Goal: Transaction & Acquisition: Purchase product/service

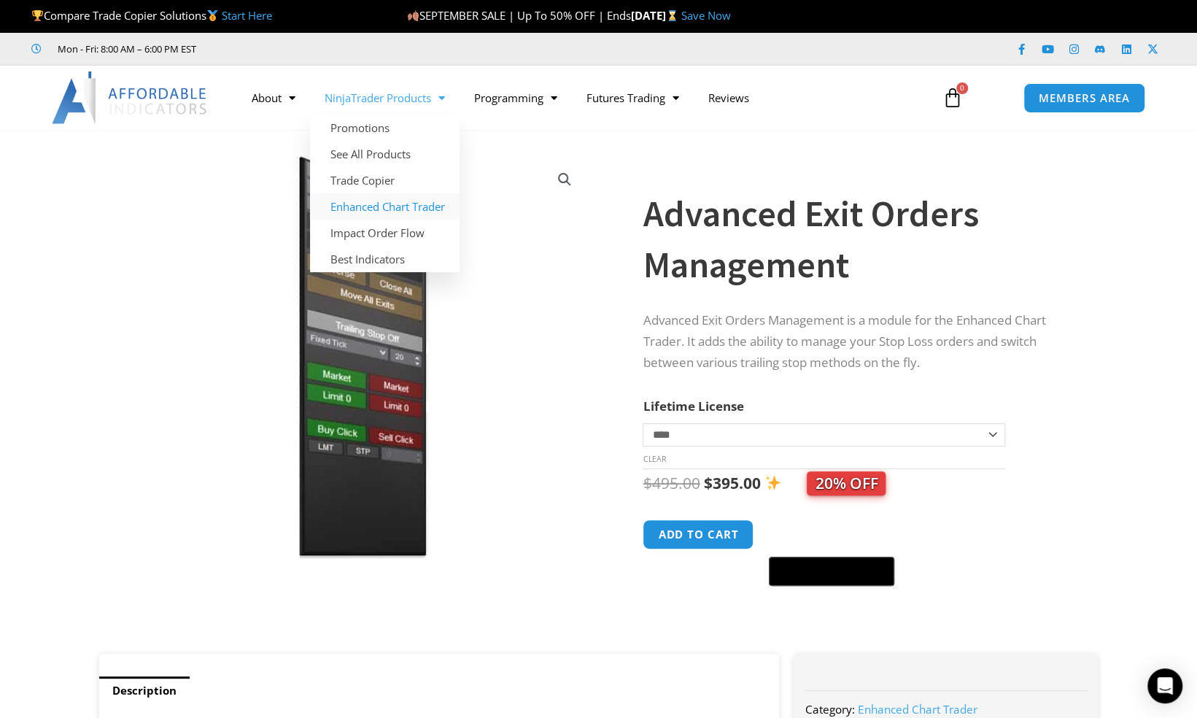
click at [390, 210] on link "Enhanced Chart Trader" at bounding box center [385, 206] width 150 height 26
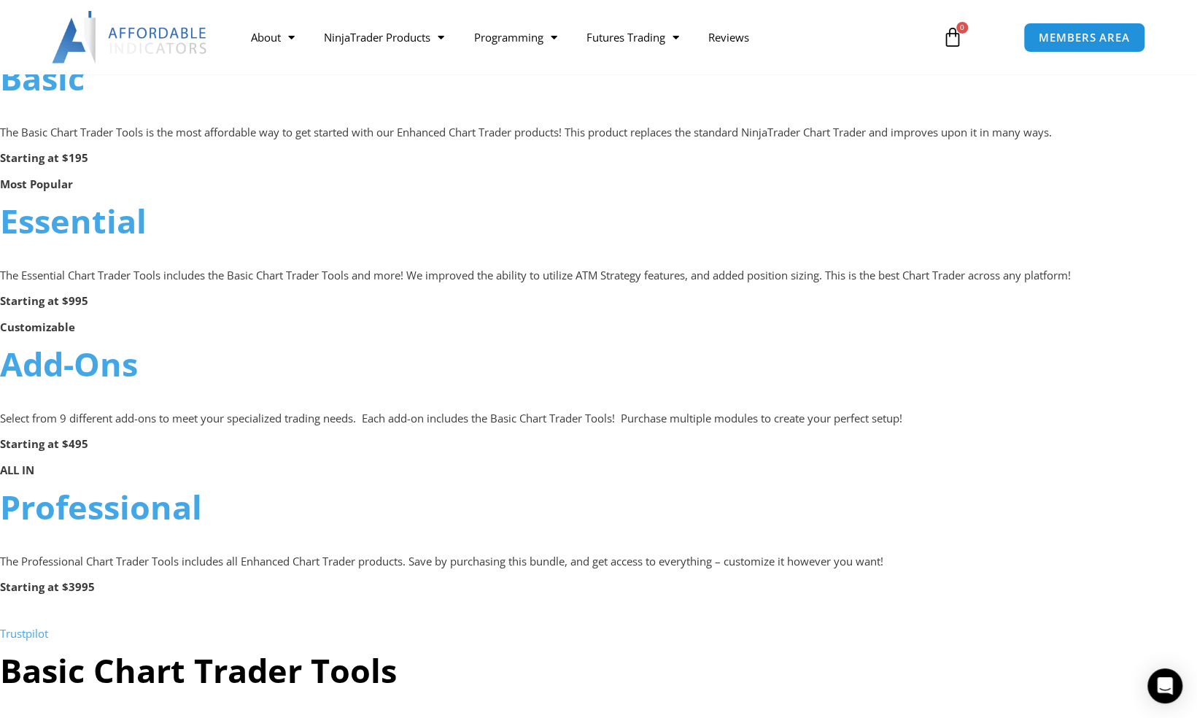
scroll to position [996, 0]
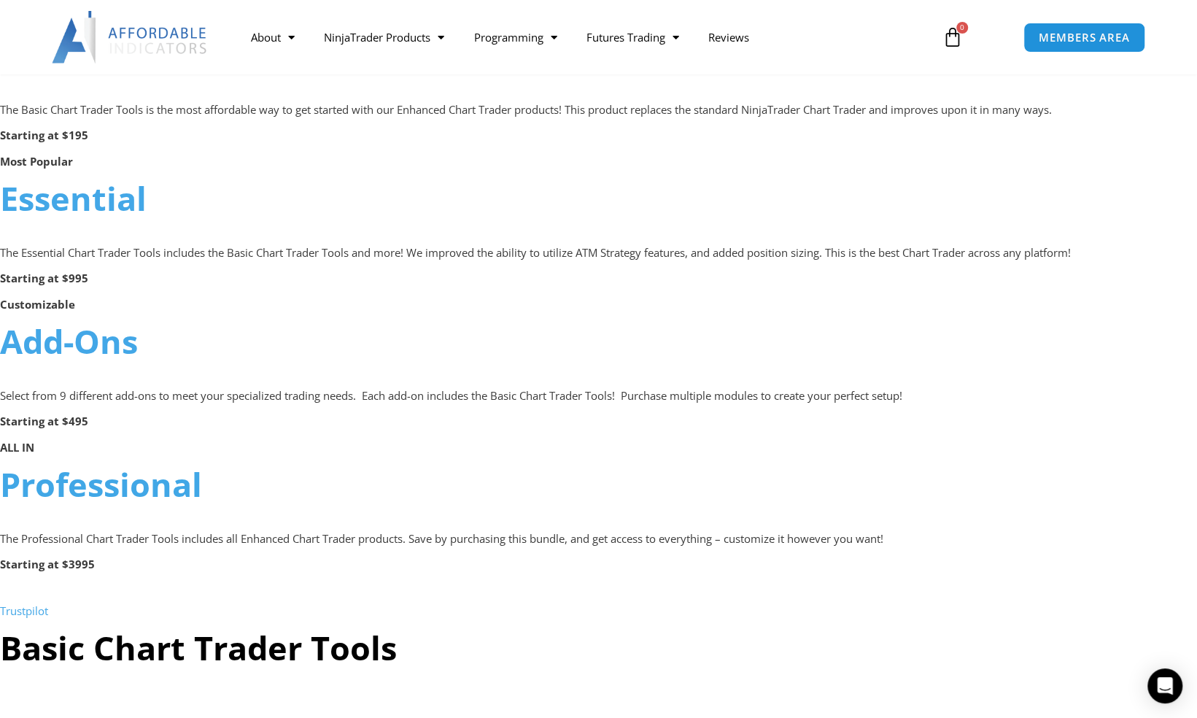
click at [120, 487] on link "Professional" at bounding box center [101, 484] width 202 height 44
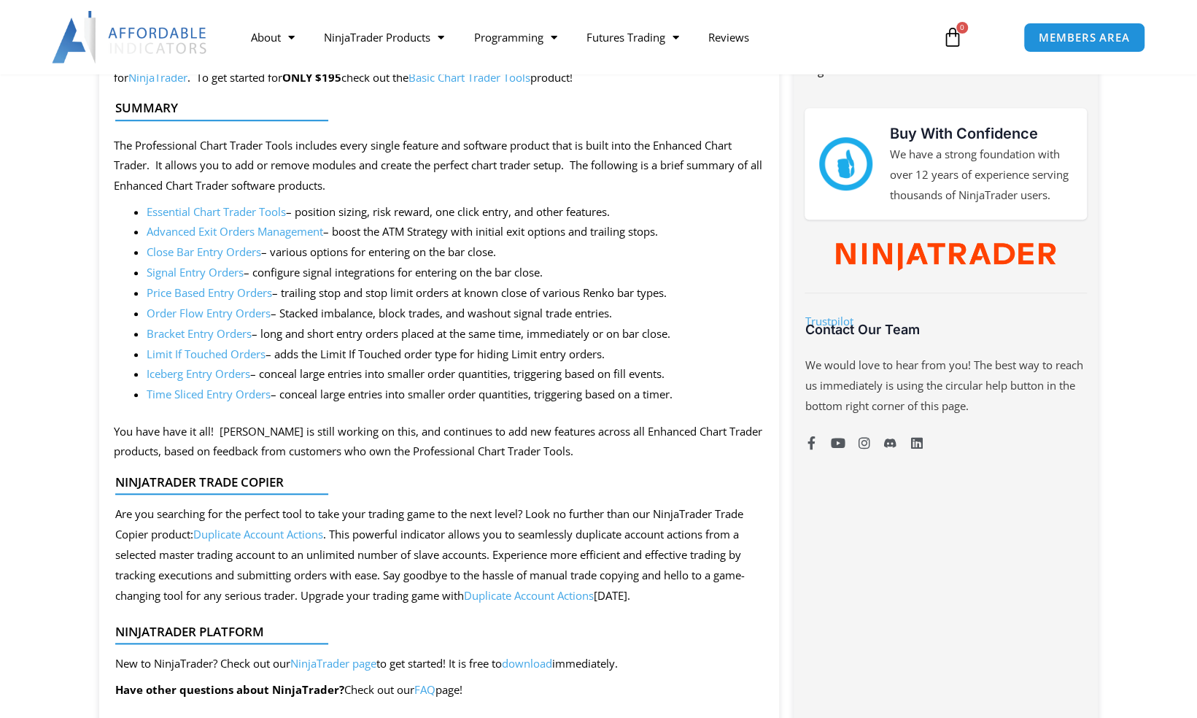
scroll to position [685, 0]
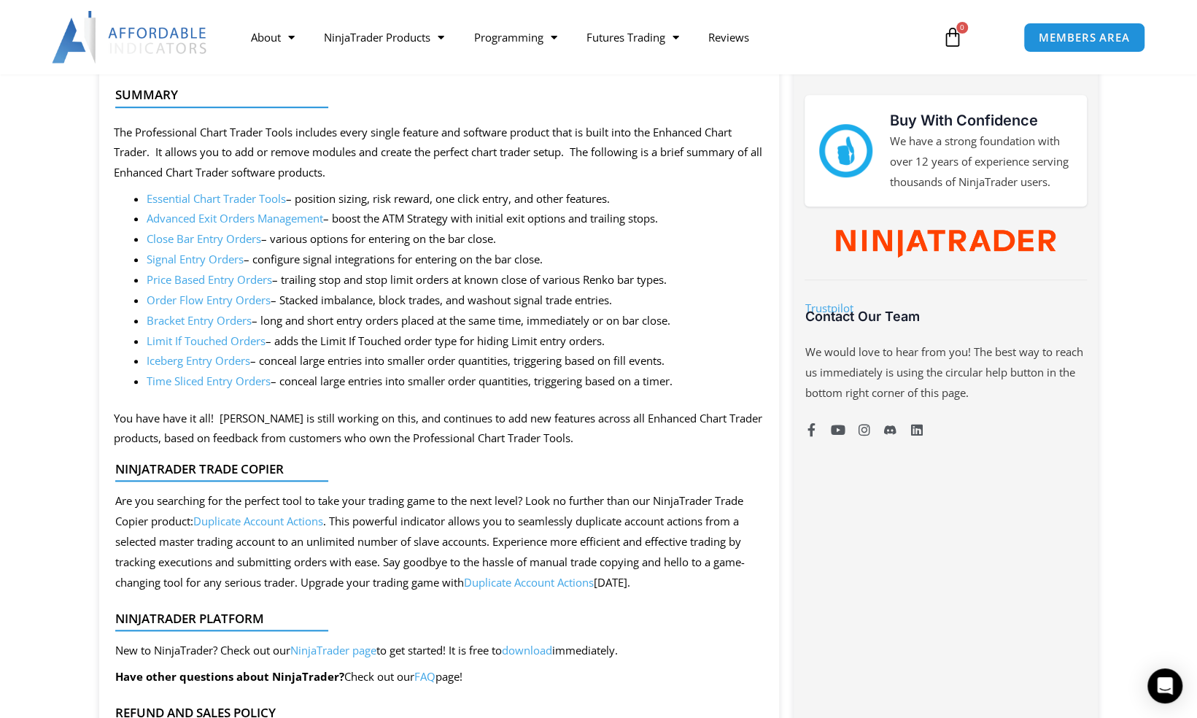
click at [214, 241] on link "Close Bar Entry Orders" at bounding box center [204, 238] width 115 height 15
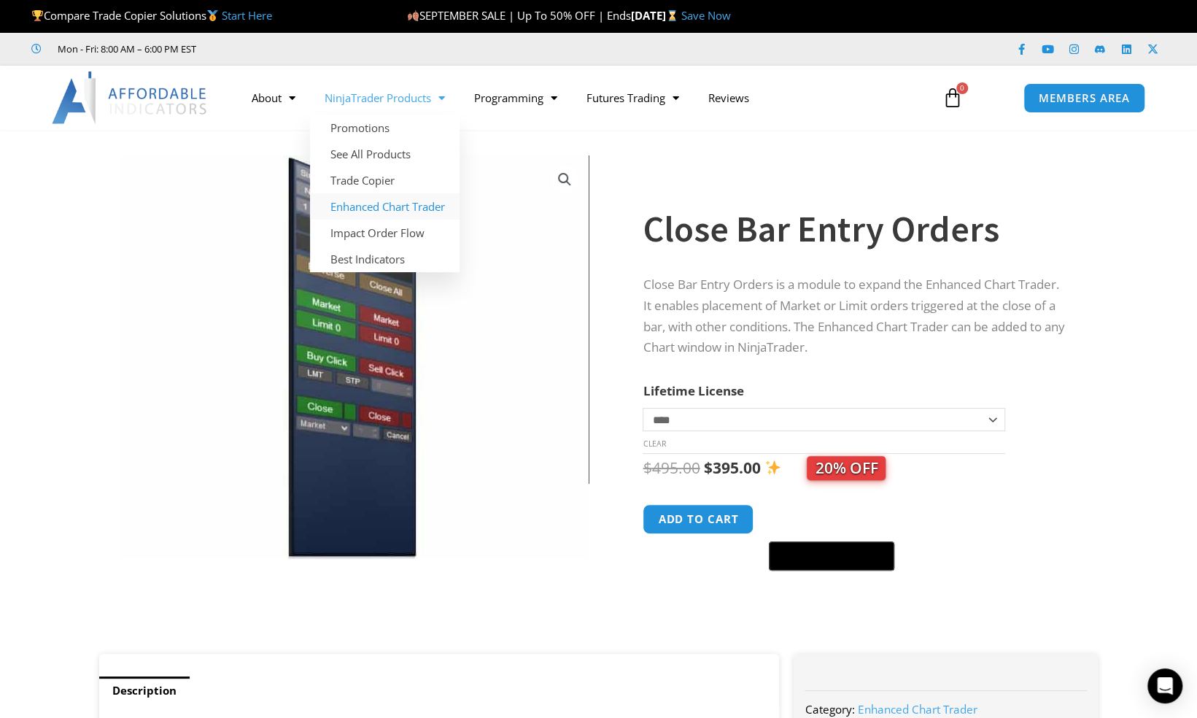
click at [387, 198] on link "Enhanced Chart Trader" at bounding box center [385, 206] width 150 height 26
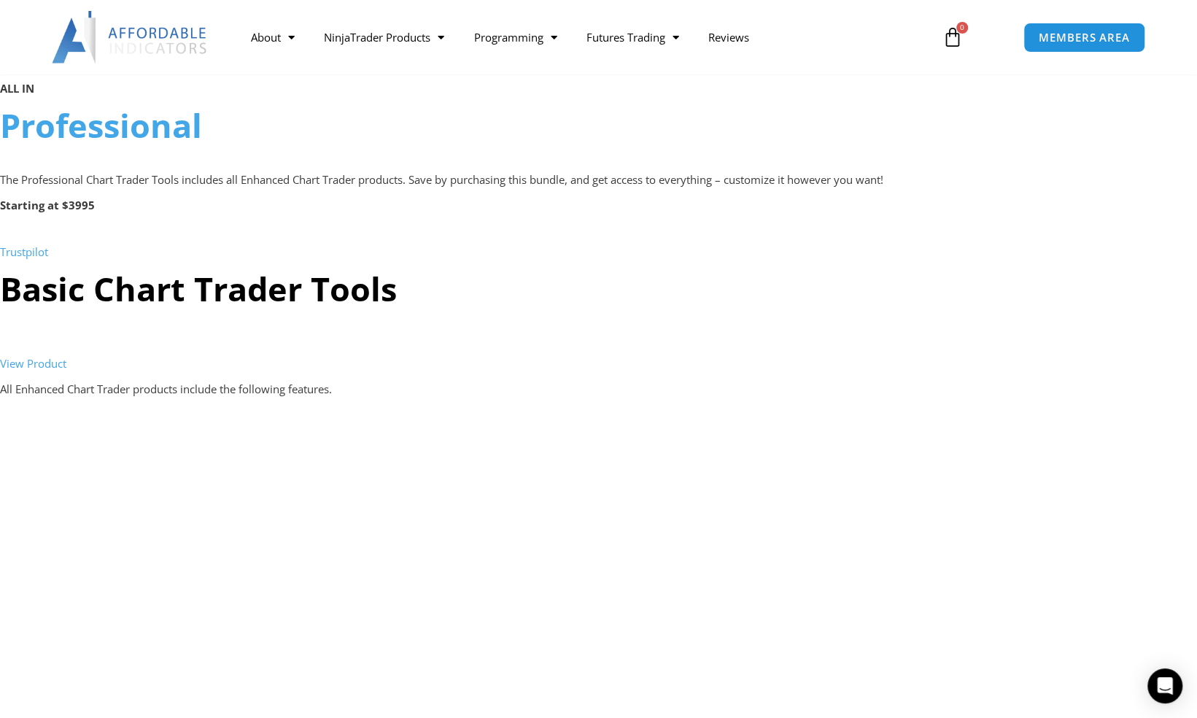
scroll to position [1355, 0]
click at [97, 136] on link "Professional" at bounding box center [101, 125] width 202 height 44
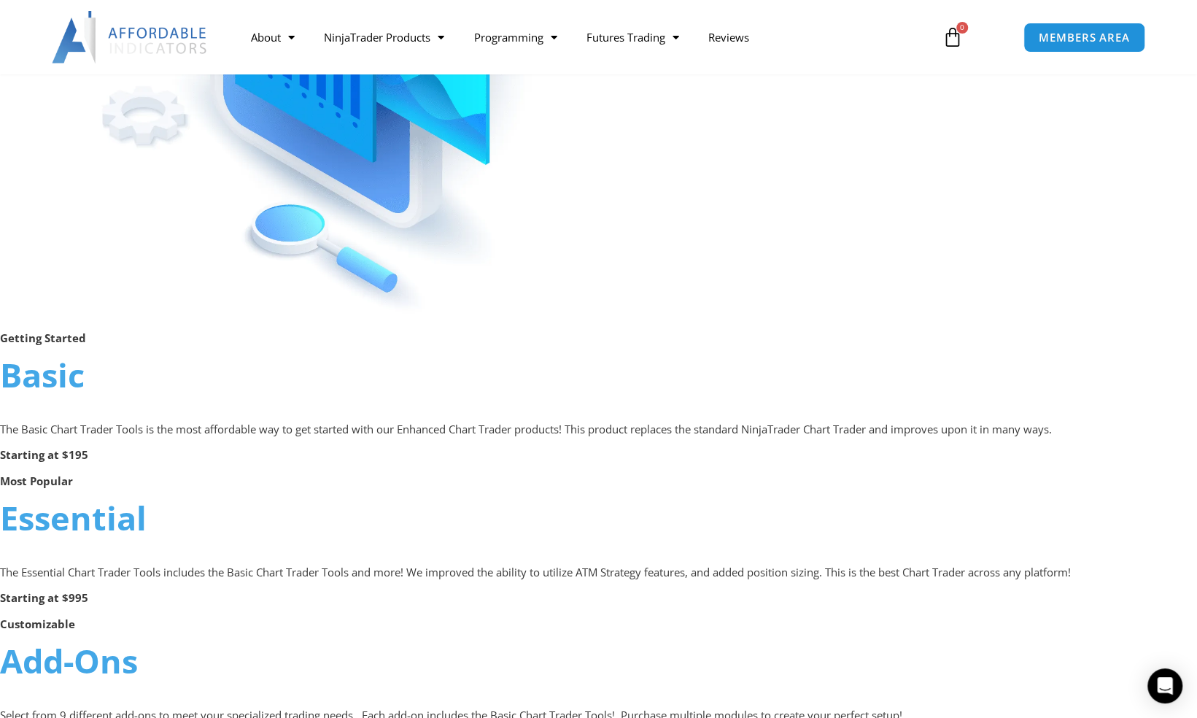
scroll to position [573, 0]
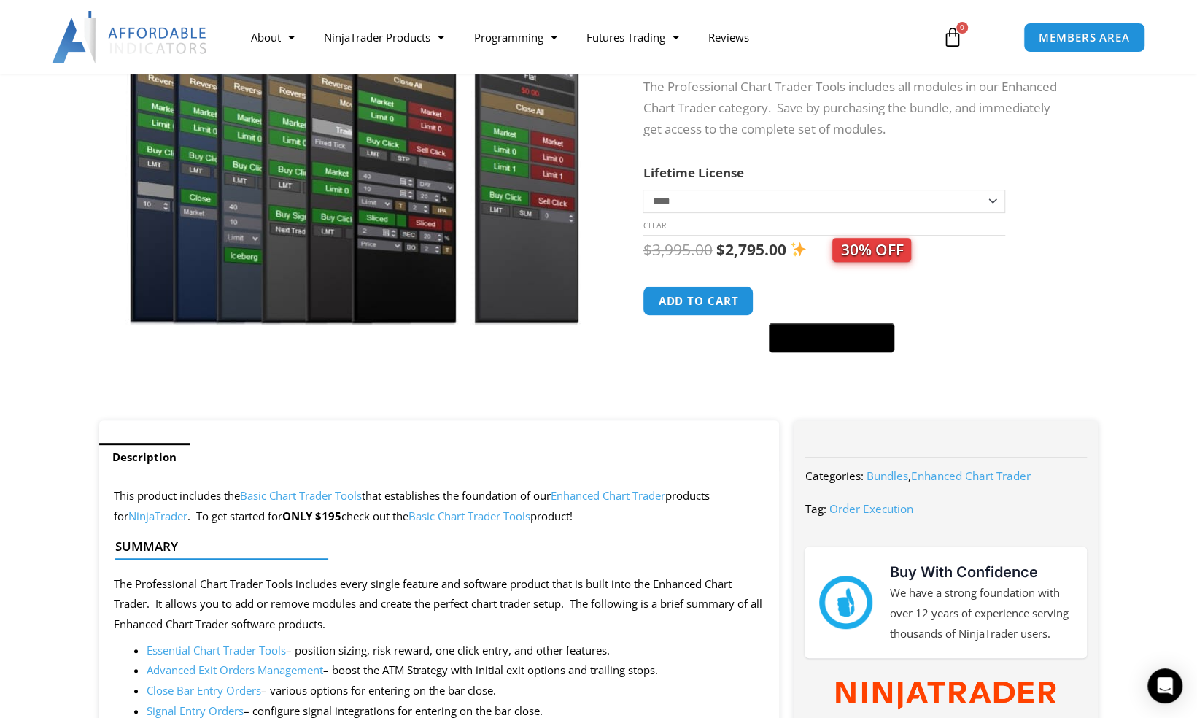
scroll to position [228, 0]
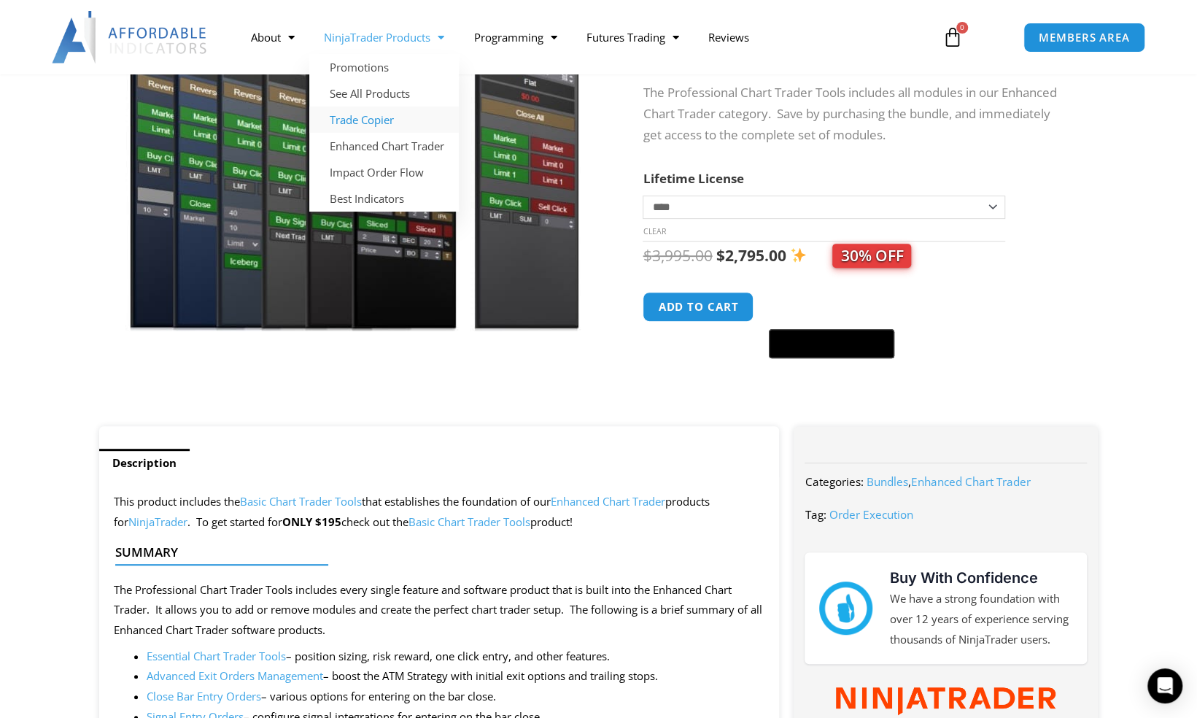
click at [388, 117] on link "Trade Copier" at bounding box center [384, 119] width 150 height 26
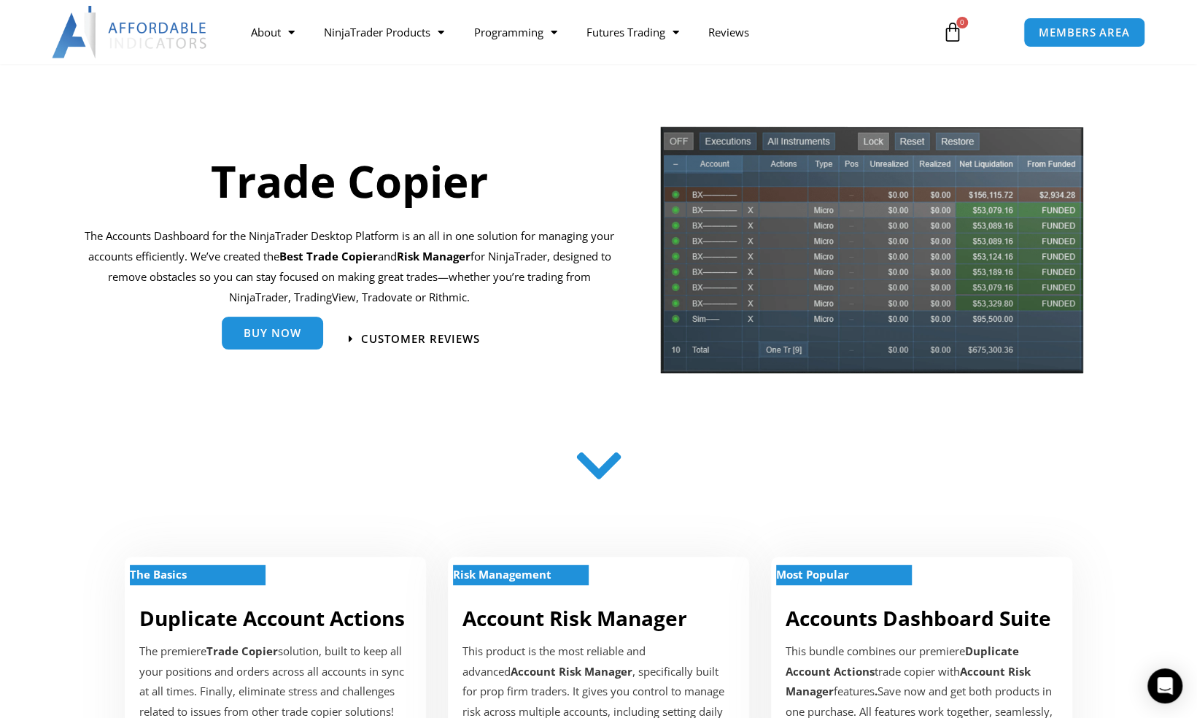
click at [283, 321] on link "Buy Now" at bounding box center [272, 333] width 101 height 33
